Goal: Navigation & Orientation: Find specific page/section

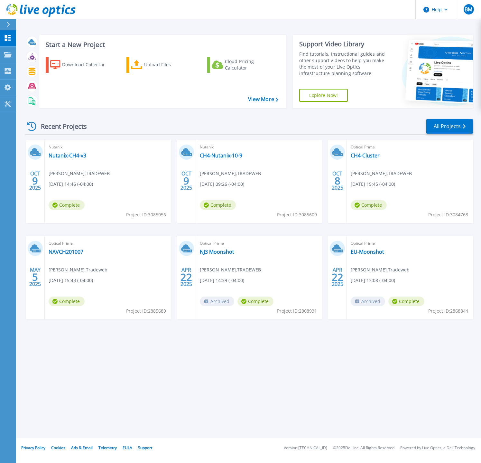
click at [184, 384] on div "Start a New Project Download Collector Upload Files Cloud Pricing Calculator Vi…" at bounding box center [248, 219] width 465 height 438
click at [219, 404] on div "Start a New Project Download Collector Upload Files Cloud Pricing Calculator Vi…" at bounding box center [248, 219] width 465 height 438
click at [20, 50] on p "Projects" at bounding box center [25, 55] width 17 height 17
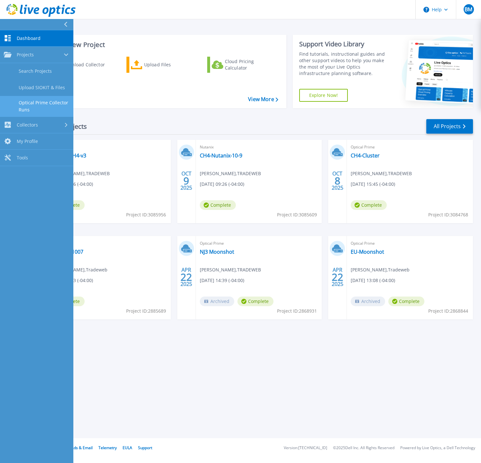
click at [40, 103] on link "Optical Prime Collector Runs" at bounding box center [36, 106] width 73 height 21
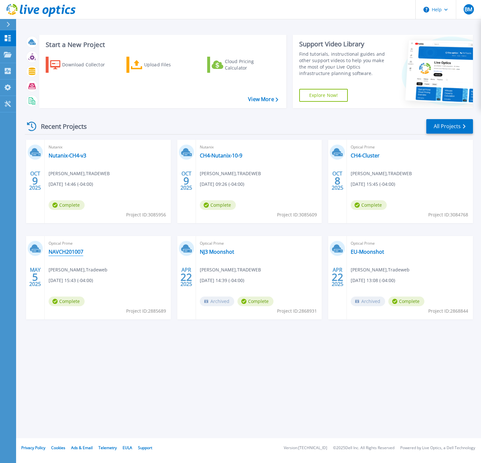
click at [72, 254] on link "NAVCH201007" at bounding box center [66, 252] width 35 height 6
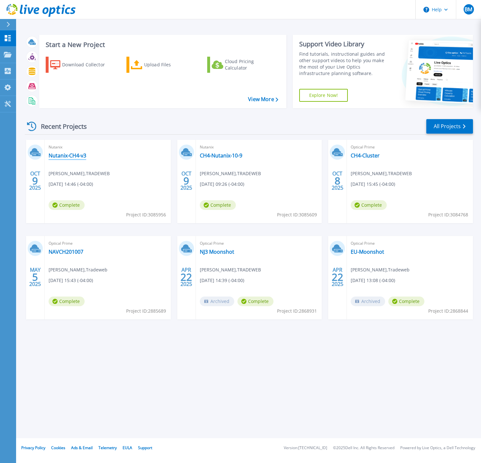
click at [68, 156] on link "Nutanix-CH4-v3" at bounding box center [68, 155] width 38 height 6
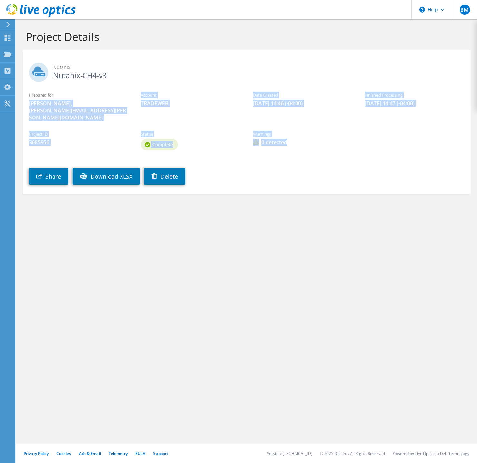
drag, startPoint x: 87, startPoint y: 93, endPoint x: 328, endPoint y: 131, distance: 244.1
click at [328, 131] on section "Nutanix Nutanix-CH4-v3 Prepared for [PERSON_NAME], [PERSON_NAME][EMAIL_ADDRESS]…" at bounding box center [247, 122] width 448 height 144
click at [328, 131] on div "Warnings 0 detected" at bounding box center [302, 139] width 112 height 22
click at [283, 142] on div "Warnings 0 detected" at bounding box center [302, 139] width 112 height 22
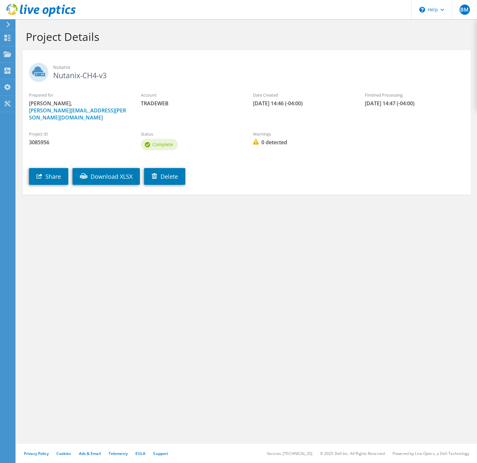
drag, startPoint x: 323, startPoint y: 152, endPoint x: 31, endPoint y: 79, distance: 301.0
click at [33, 73] on section "Nutanix Nutanix-CH4-v3 Prepared for Brian McCullough, brian.mccullough@tradeweb…" at bounding box center [247, 122] width 448 height 144
drag, startPoint x: 35, startPoint y: 77, endPoint x: 44, endPoint y: 77, distance: 8.7
click at [38, 77] on use at bounding box center [38, 72] width 19 height 19
drag, startPoint x: 44, startPoint y: 129, endPoint x: 48, endPoint y: 137, distance: 8.5
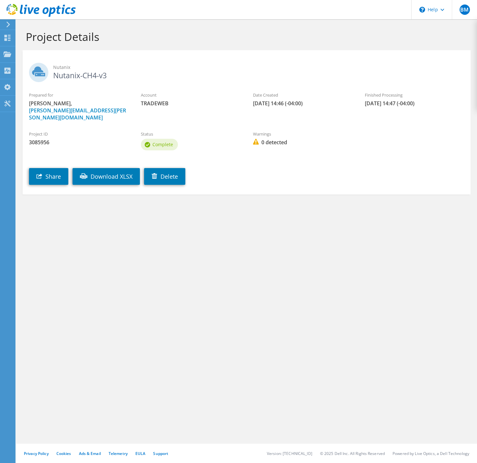
click at [45, 131] on label "Project ID" at bounding box center [78, 134] width 99 height 6
